Goal: Transaction & Acquisition: Purchase product/service

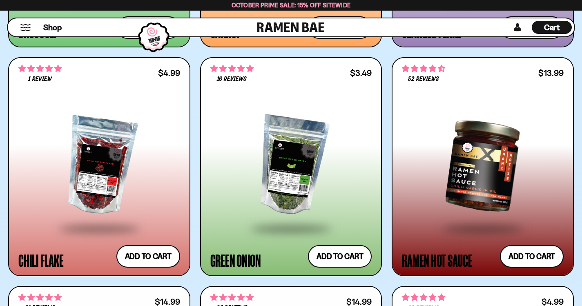
scroll to position [2512, 0]
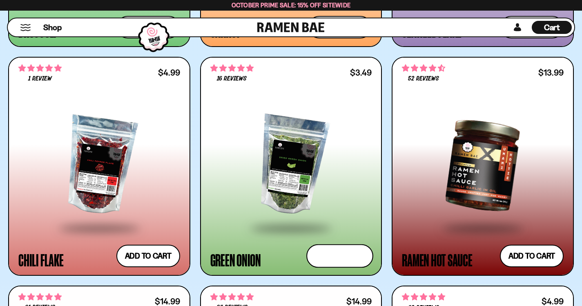
click at [355, 262] on button "Add to cart Add ― Regular price $3.49 Regular price Sale price $3.49 Unit price…" at bounding box center [339, 256] width 67 height 24
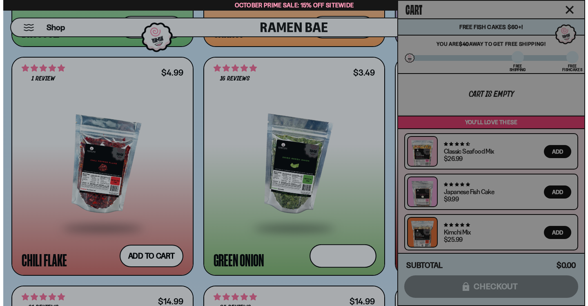
scroll to position [2532, 0]
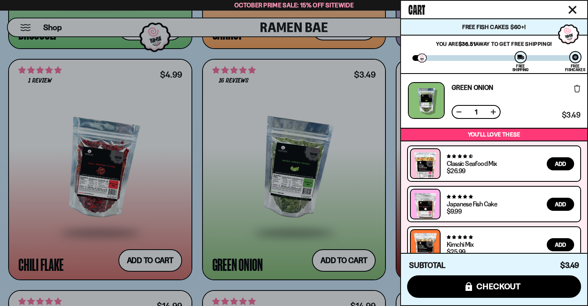
click at [572, 13] on icon "Close cart" at bounding box center [572, 10] width 8 height 8
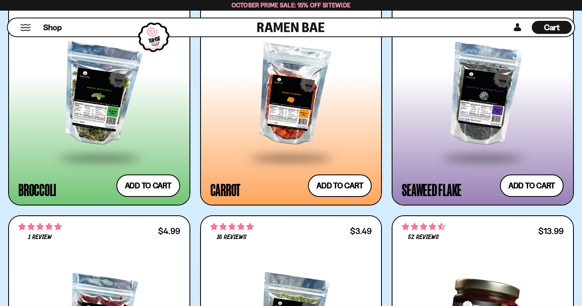
scroll to position [2327, 0]
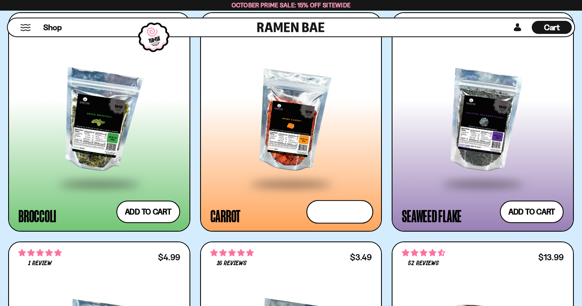
click at [355, 219] on button "Add to cart Add ― Regular price $4.99 Regular price Sale price $4.99 Unit price…" at bounding box center [339, 212] width 67 height 24
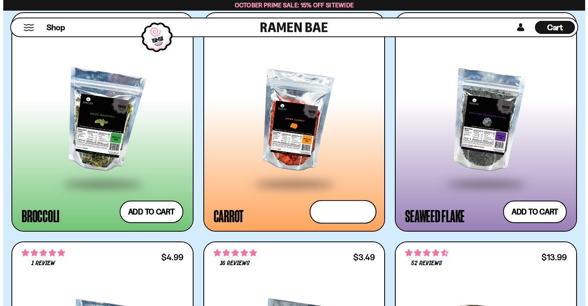
scroll to position [2345, 0]
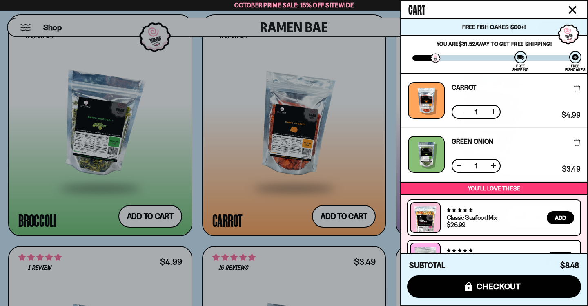
click at [172, 222] on div at bounding box center [294, 153] width 588 height 306
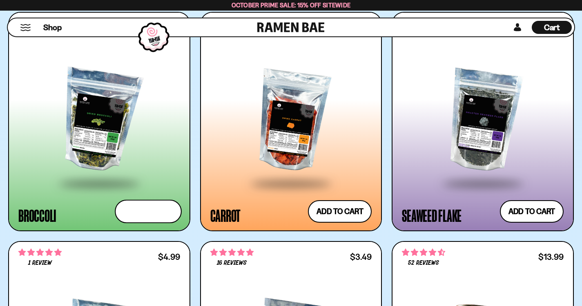
click at [158, 214] on button "Add to cart Add ― Regular price $5.49 Regular price Sale price $5.49 Unit price…" at bounding box center [148, 211] width 67 height 24
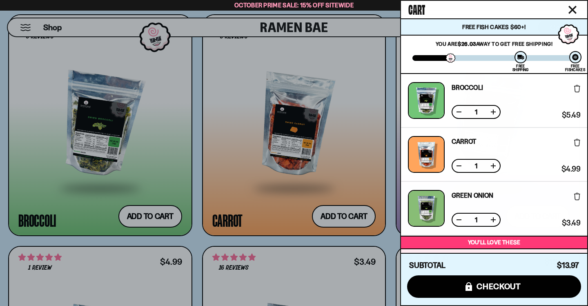
click at [568, 12] on icon "Close cart" at bounding box center [572, 10] width 8 height 8
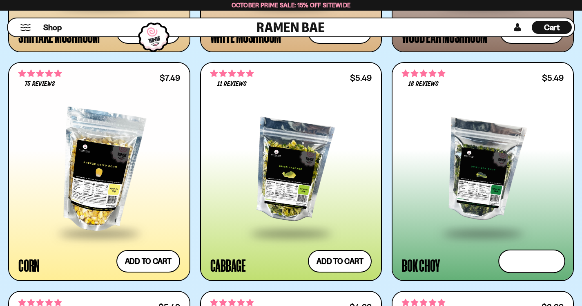
click at [520, 259] on button "Add to cart Add ― Regular price $5.49 Regular price Sale price $5.49 Unit price…" at bounding box center [531, 261] width 67 height 24
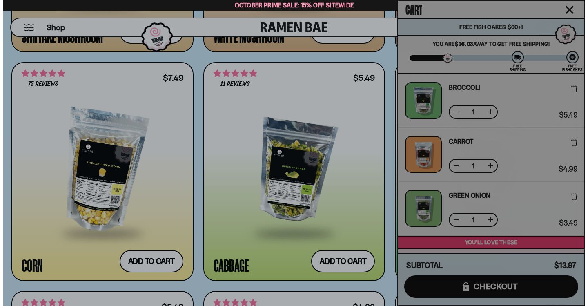
scroll to position [2064, 0]
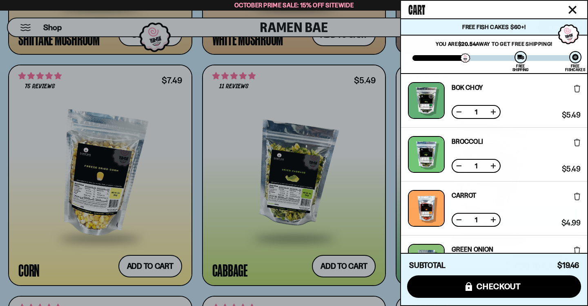
click at [570, 15] on button "Close cart" at bounding box center [572, 10] width 12 height 12
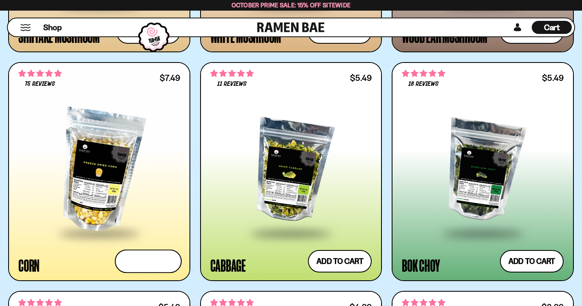
click at [166, 260] on button "Add to cart Add ― Regular price $7.49 Regular price Sale price $7.49 Unit price…" at bounding box center [148, 261] width 67 height 24
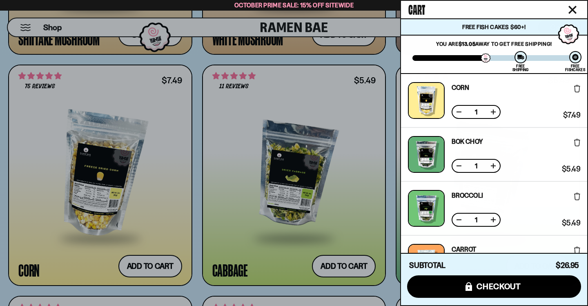
click at [572, 11] on icon "Close cart" at bounding box center [572, 10] width 8 height 8
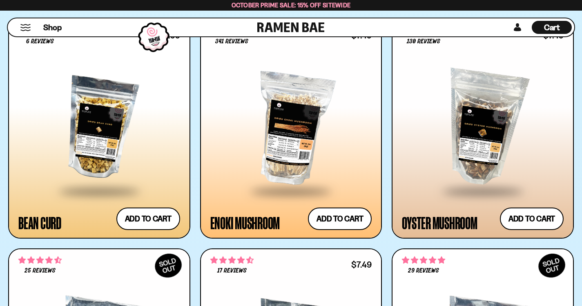
scroll to position [1631, 0]
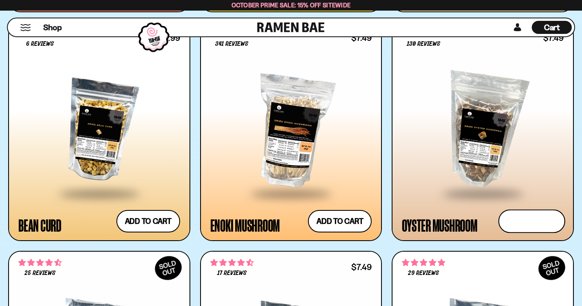
click at [550, 219] on button "Add to cart Add ― Regular price $7.49 Regular price Sale price $7.49 Unit price…" at bounding box center [531, 221] width 67 height 24
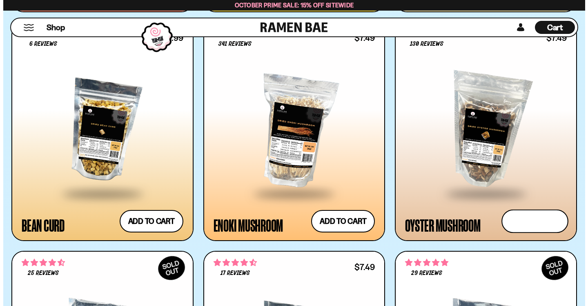
scroll to position [1642, 0]
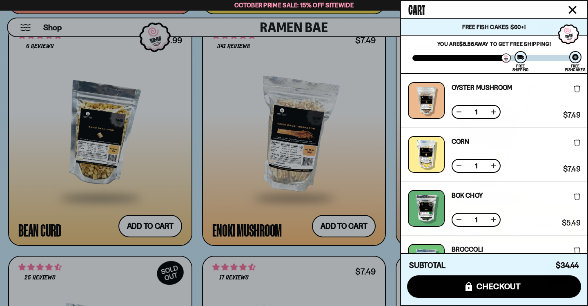
click at [569, 13] on icon "Close cart" at bounding box center [572, 9] width 7 height 7
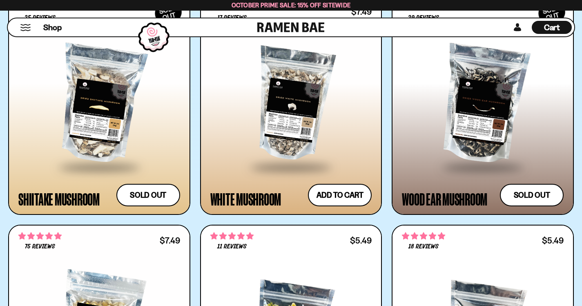
scroll to position [1901, 0]
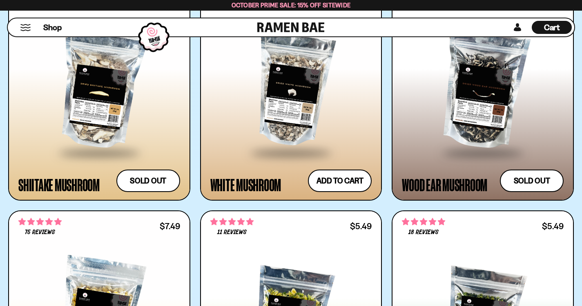
click at [551, 33] on div "Cart D0381C2F-513E-4F90-8A41-6F0A75DCBAAA" at bounding box center [551, 27] width 40 height 13
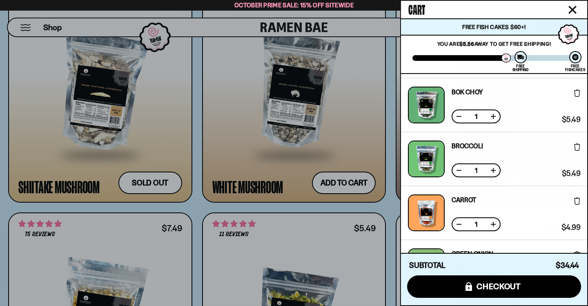
scroll to position [102, 0]
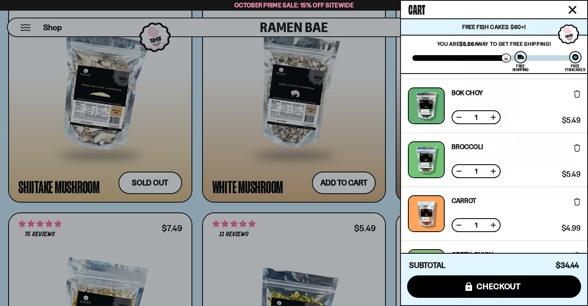
click at [419, 169] on div at bounding box center [426, 159] width 37 height 37
click at [373, 242] on div at bounding box center [294, 153] width 588 height 306
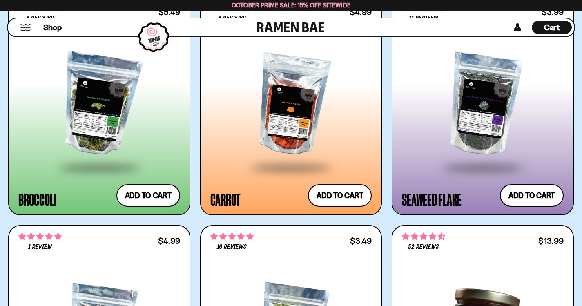
scroll to position [2341, 0]
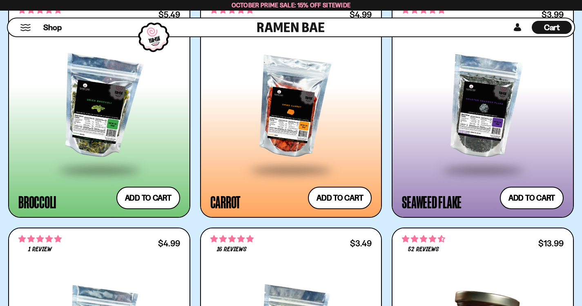
click at [560, 29] on div "Cart D0381C2F-513E-4F90-8A41-6F0A75DCBAAA" at bounding box center [551, 27] width 40 height 13
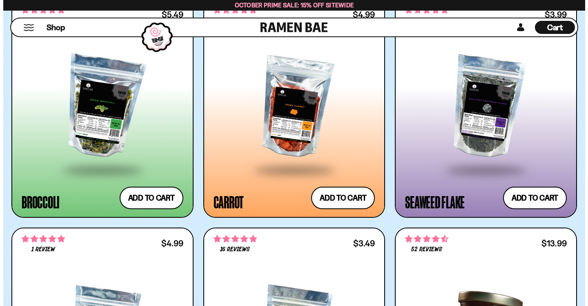
scroll to position [2361, 0]
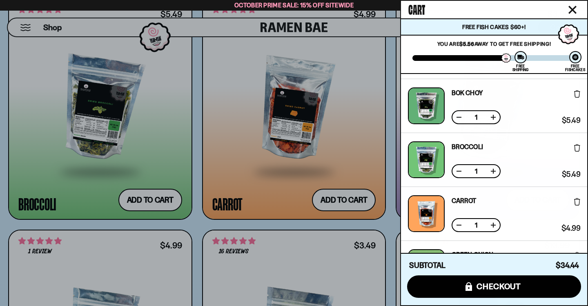
click at [574, 149] on icon at bounding box center [577, 147] width 6 height 7
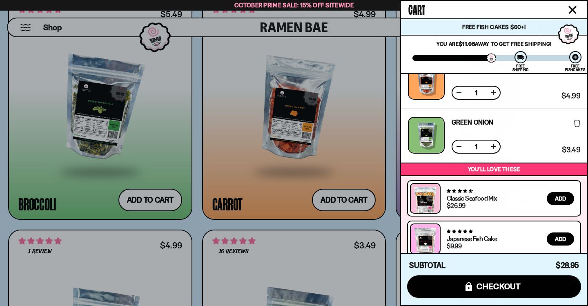
scroll to position [0, 0]
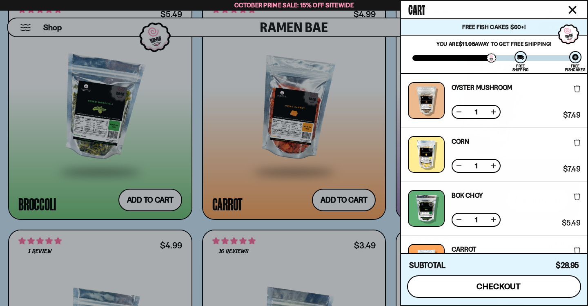
click at [496, 290] on span "checkout" at bounding box center [498, 286] width 44 height 9
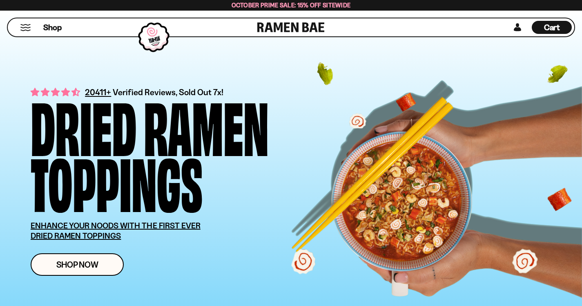
scroll to position [2361, 0]
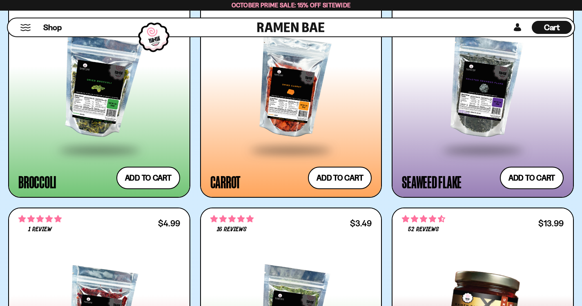
click at [550, 26] on span "Cart" at bounding box center [552, 27] width 16 height 10
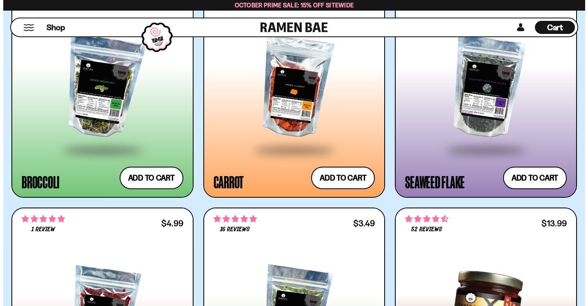
scroll to position [2381, 0]
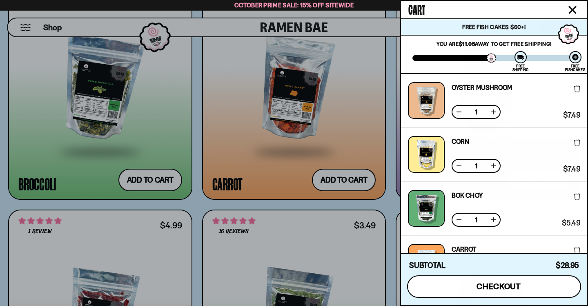
click at [529, 287] on button "icons8-lock checkout" at bounding box center [494, 286] width 174 height 22
